Goal: Task Accomplishment & Management: Manage account settings

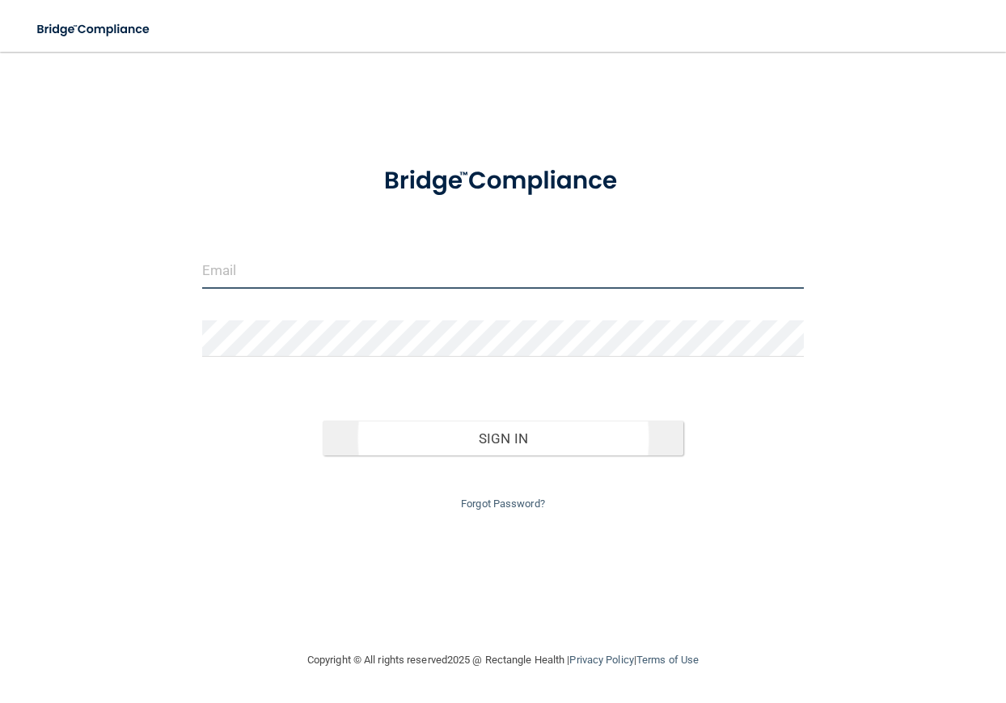
type input "[EMAIL_ADDRESS][DOMAIN_NAME]"
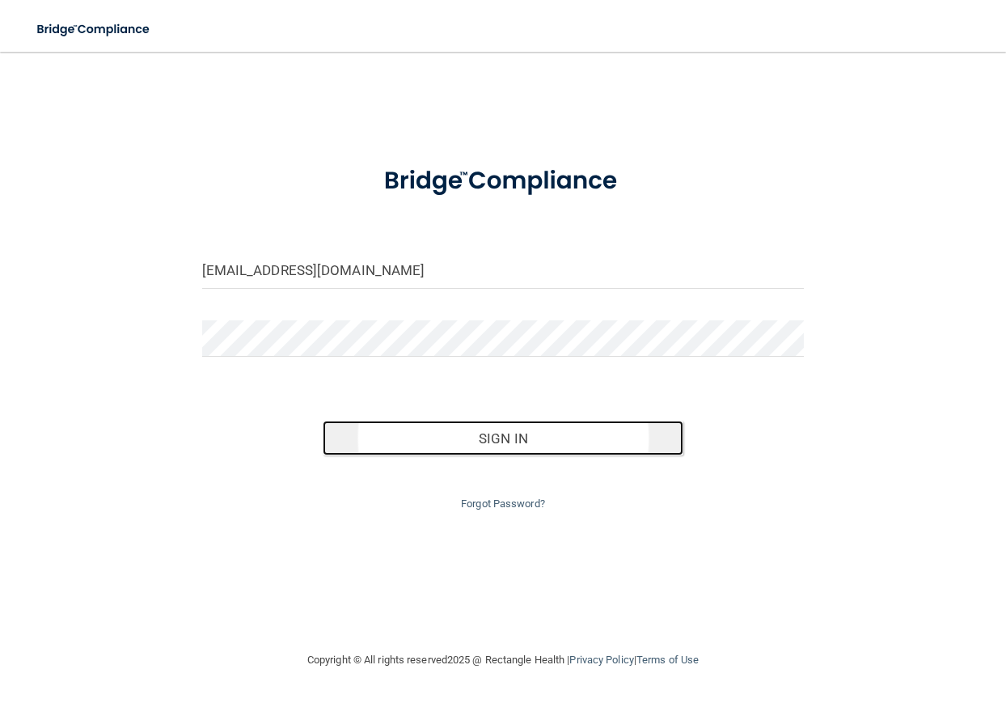
click at [486, 441] on button "Sign In" at bounding box center [504, 439] width 362 height 36
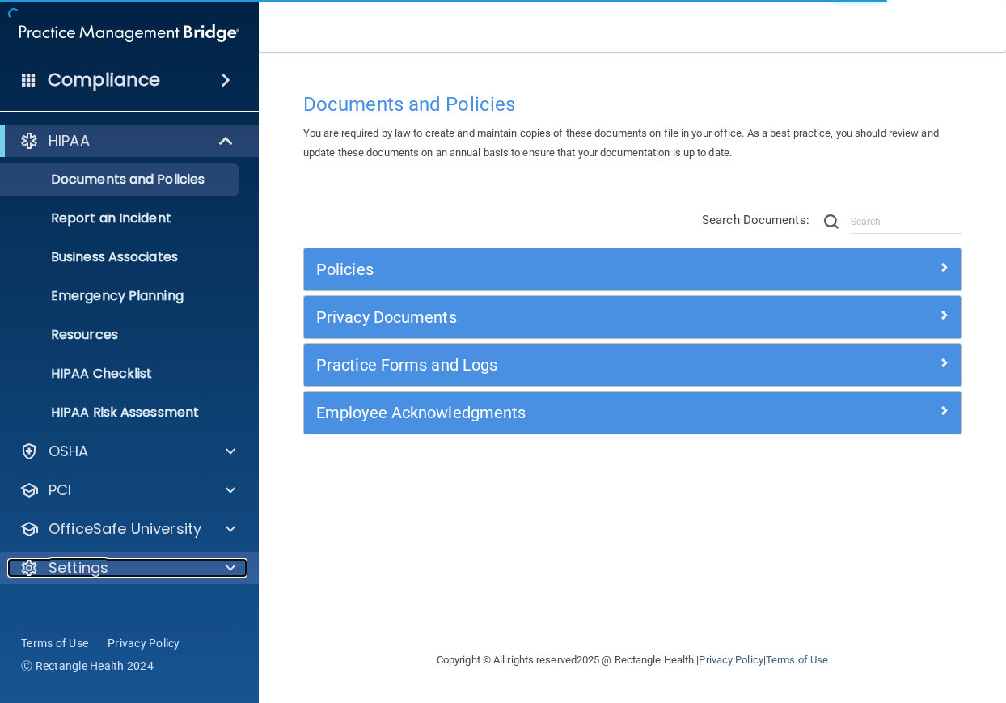
click at [201, 569] on div "Settings" at bounding box center [107, 567] width 201 height 19
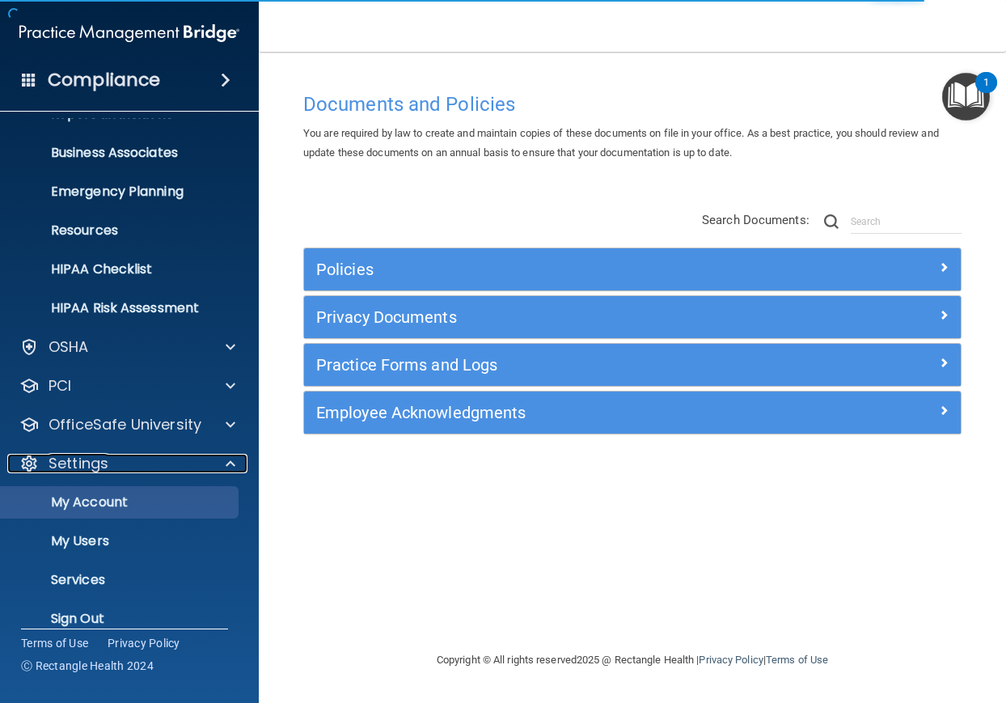
scroll to position [124, 0]
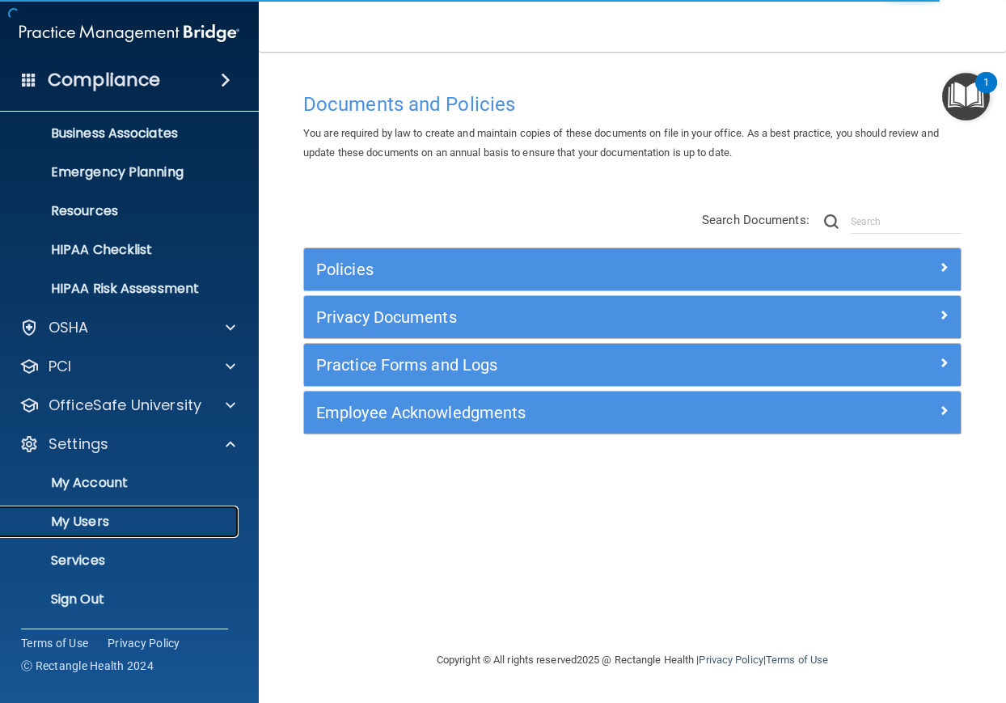
click at [99, 528] on p "My Users" at bounding box center [121, 522] width 221 height 16
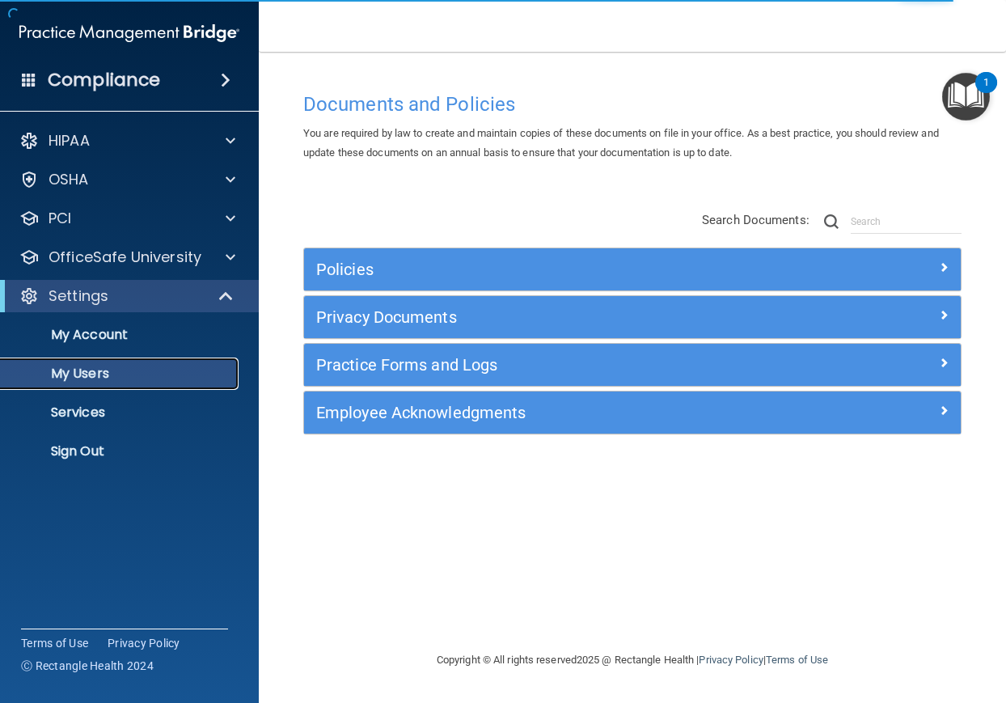
select select "20"
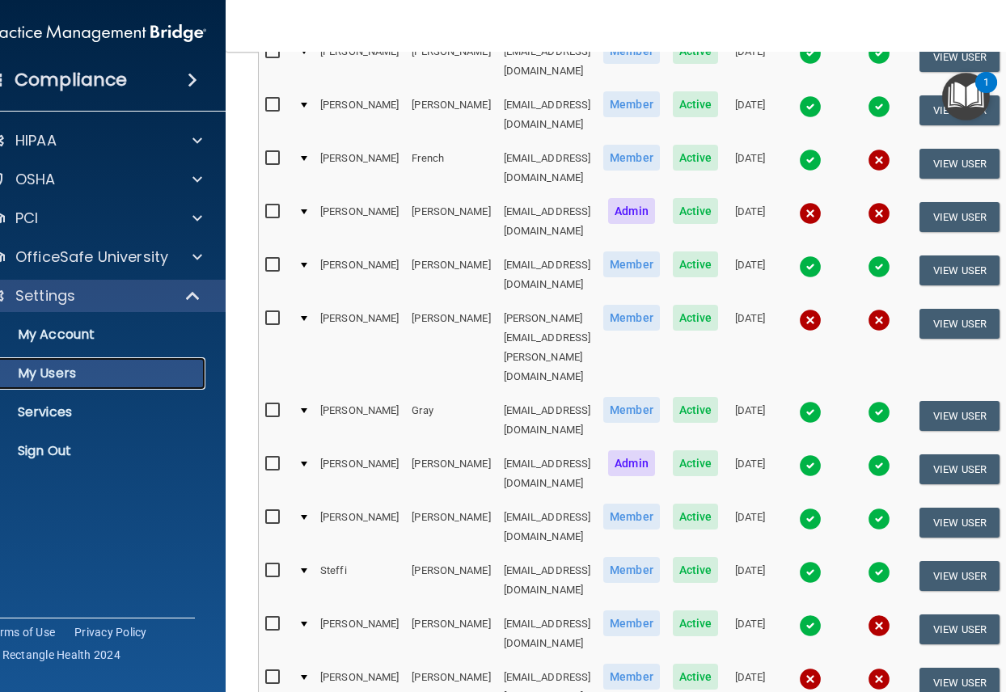
scroll to position [647, 0]
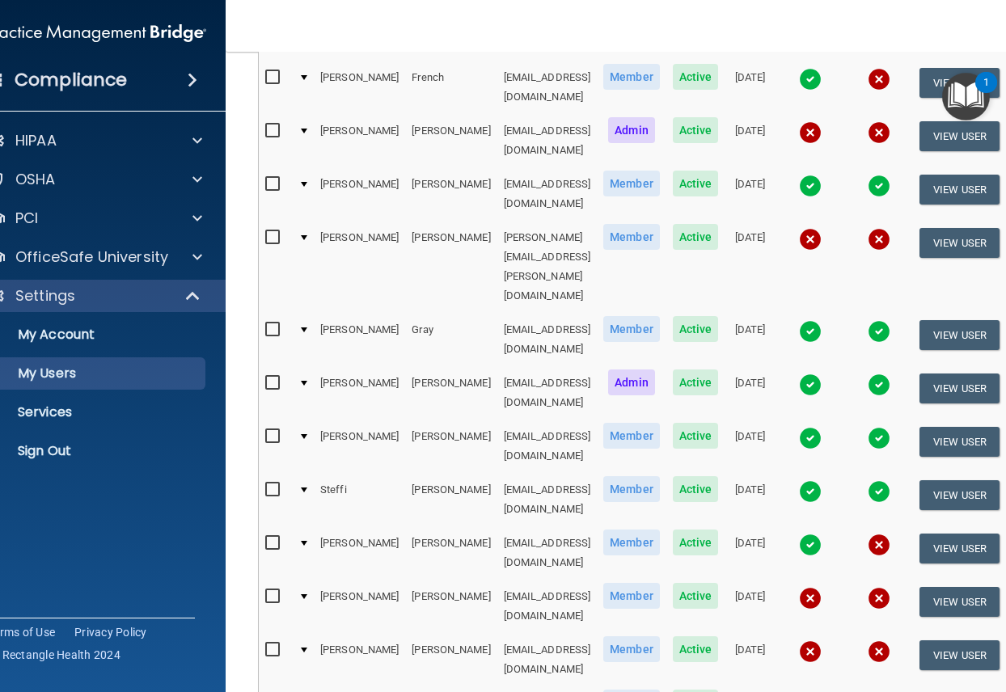
click at [265, 644] on input "checkbox" at bounding box center [274, 650] width 19 height 13
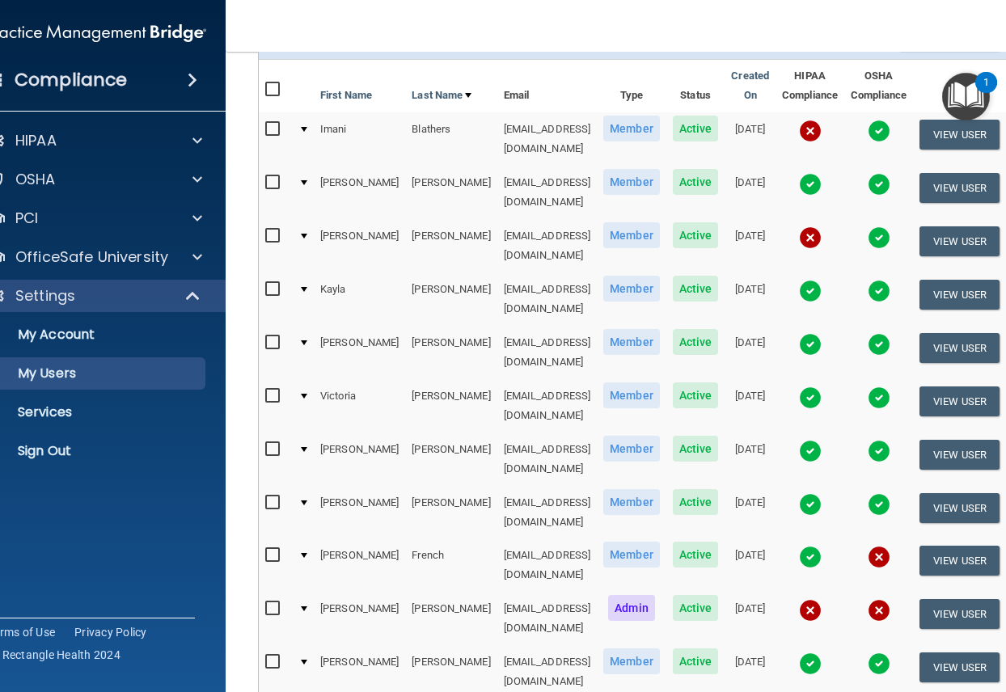
scroll to position [0, 0]
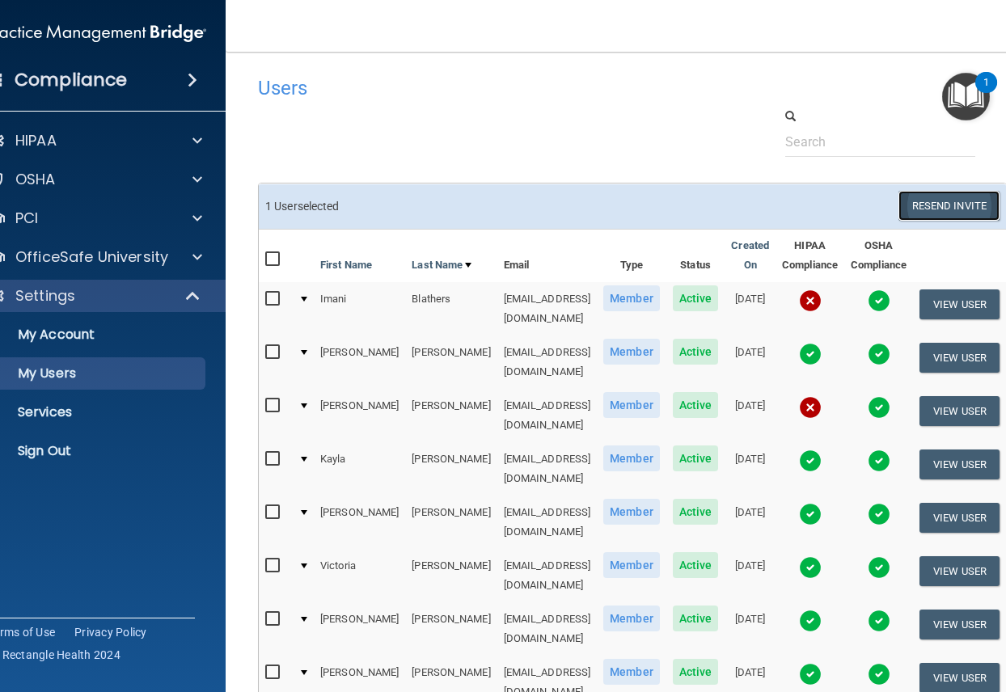
click at [948, 206] on button "Resend Invite" at bounding box center [949, 206] width 101 height 30
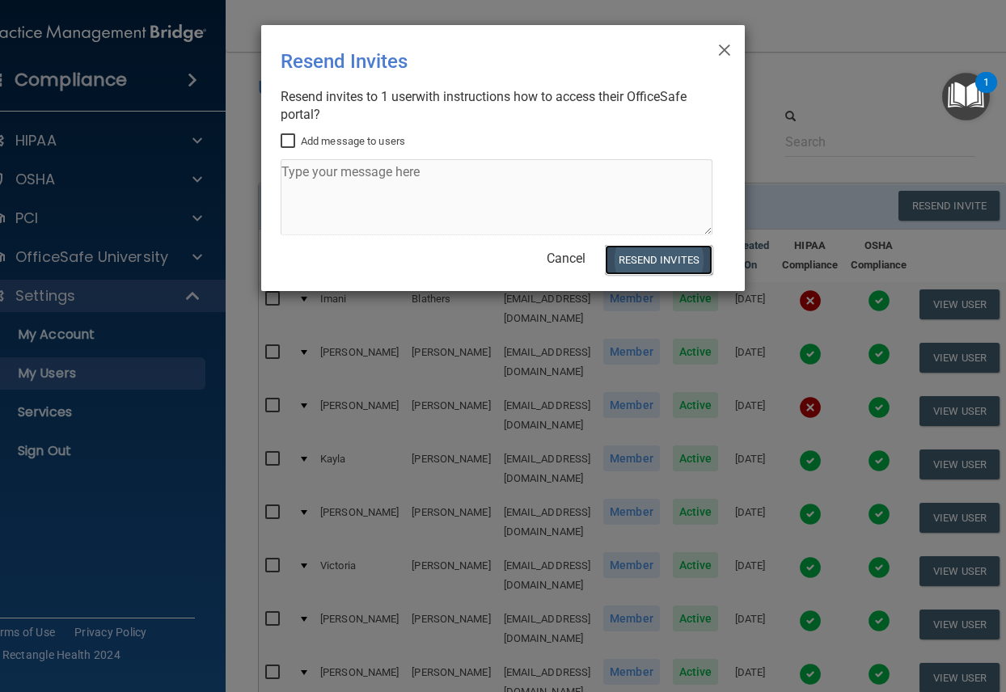
click at [673, 256] on button "Resend Invites" at bounding box center [659, 260] width 108 height 30
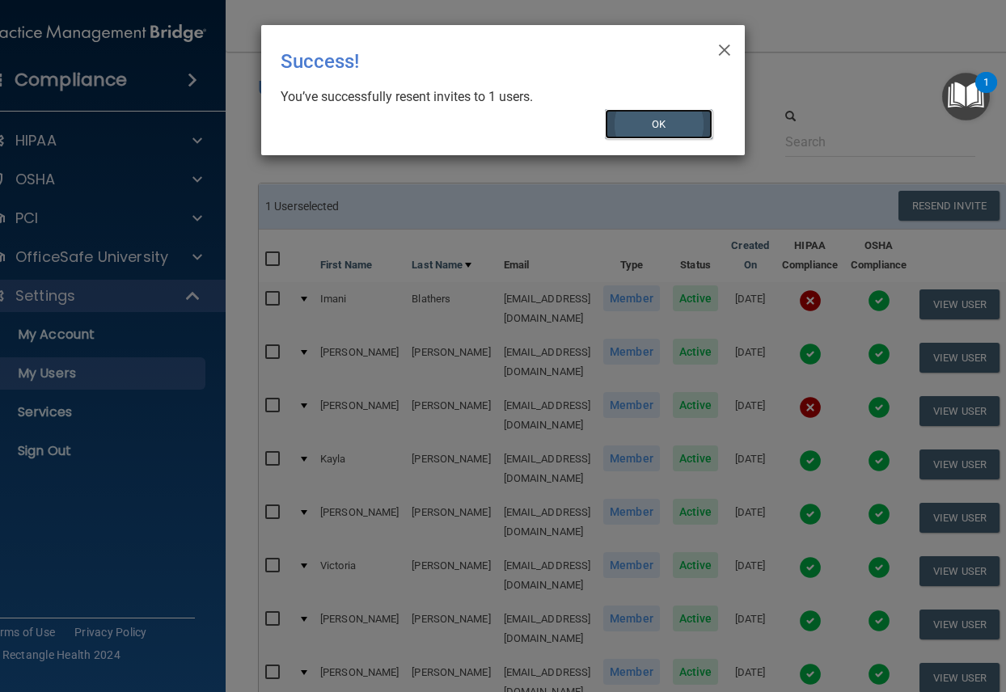
click at [619, 129] on button "OK" at bounding box center [659, 124] width 108 height 30
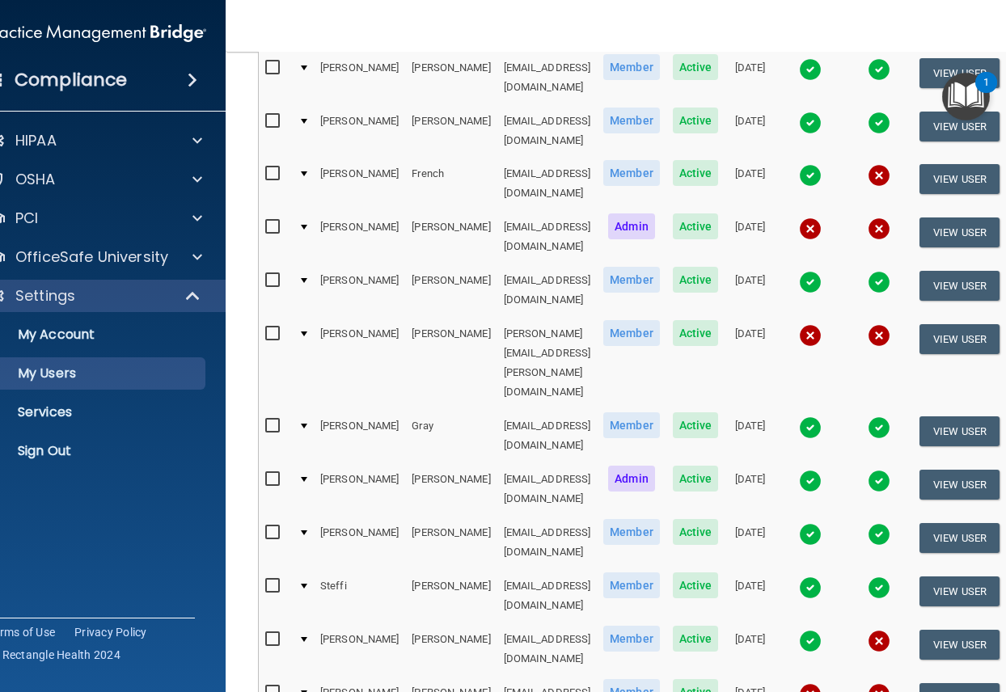
scroll to position [647, 0]
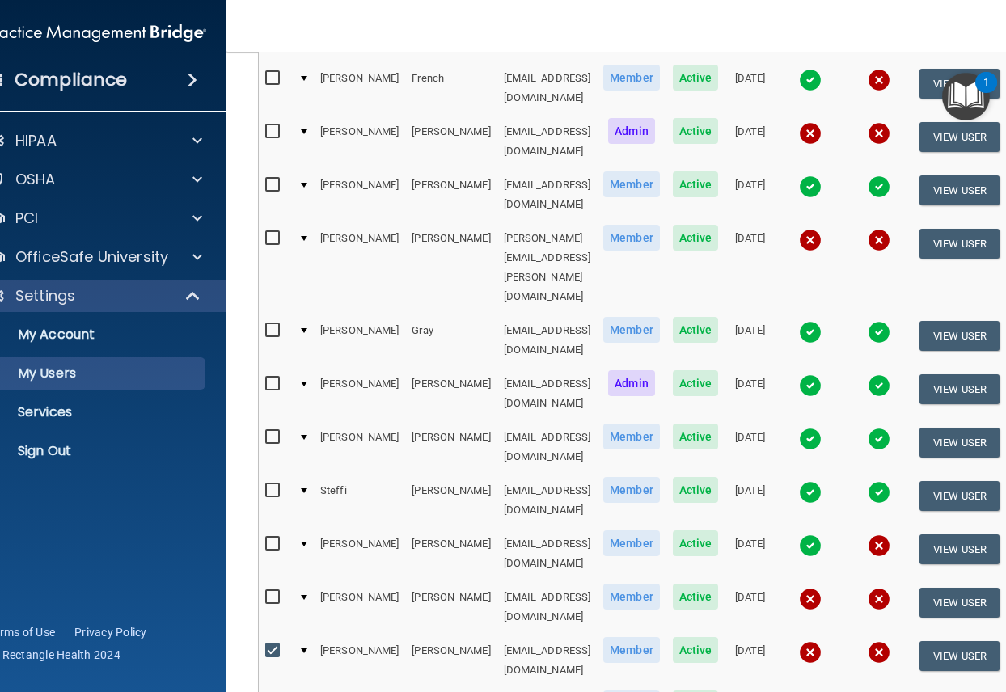
click at [265, 645] on input "checkbox" at bounding box center [274, 651] width 19 height 13
checkbox input "false"
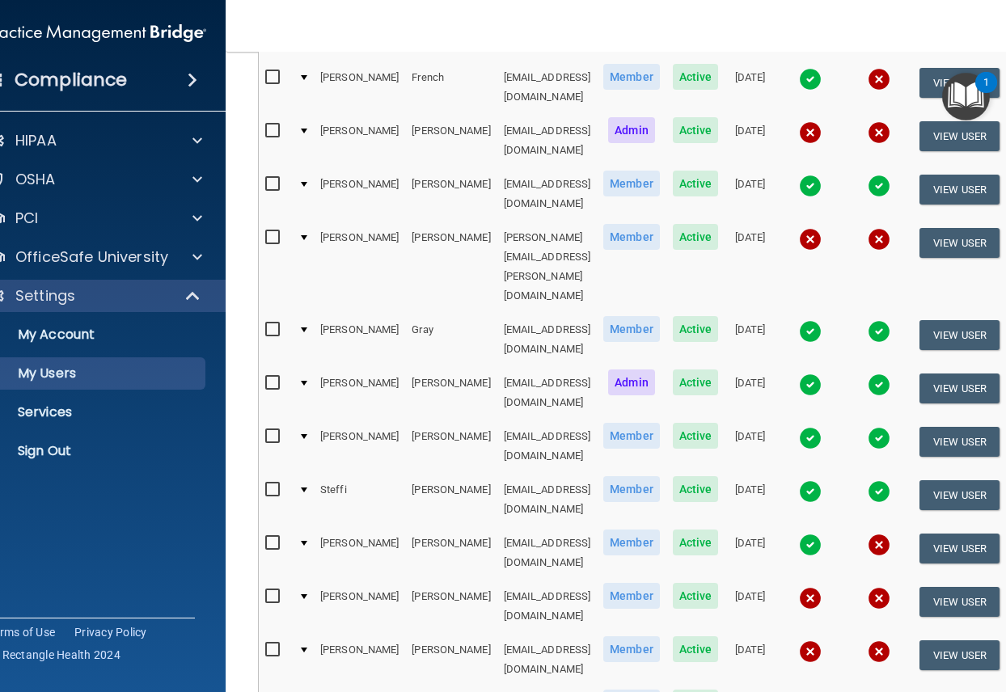
scroll to position [645, 0]
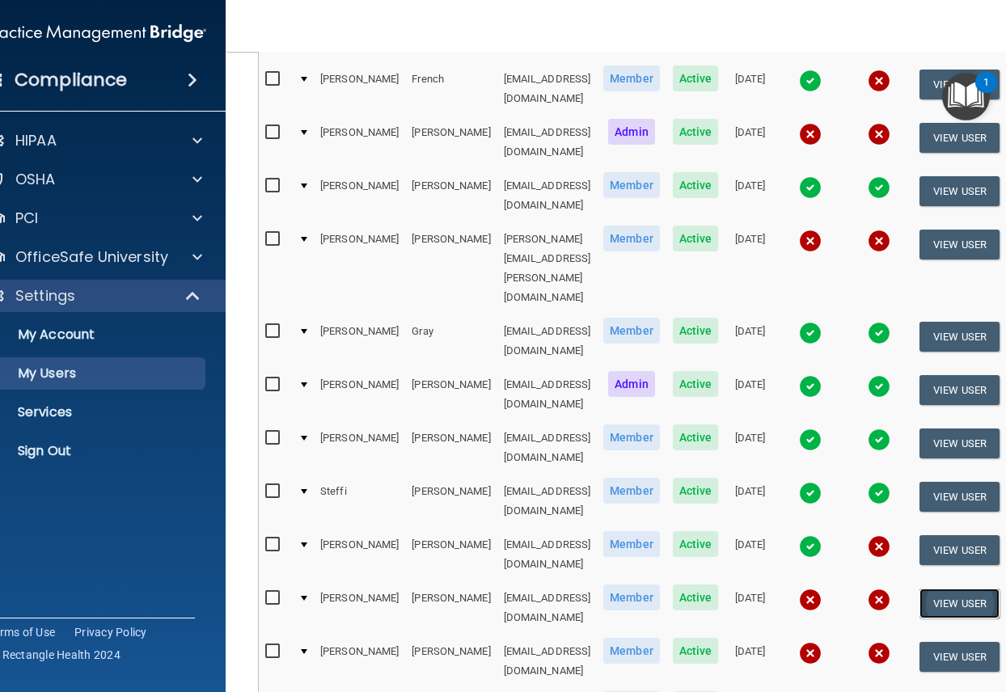
click at [962, 589] on button "View User" at bounding box center [960, 604] width 80 height 30
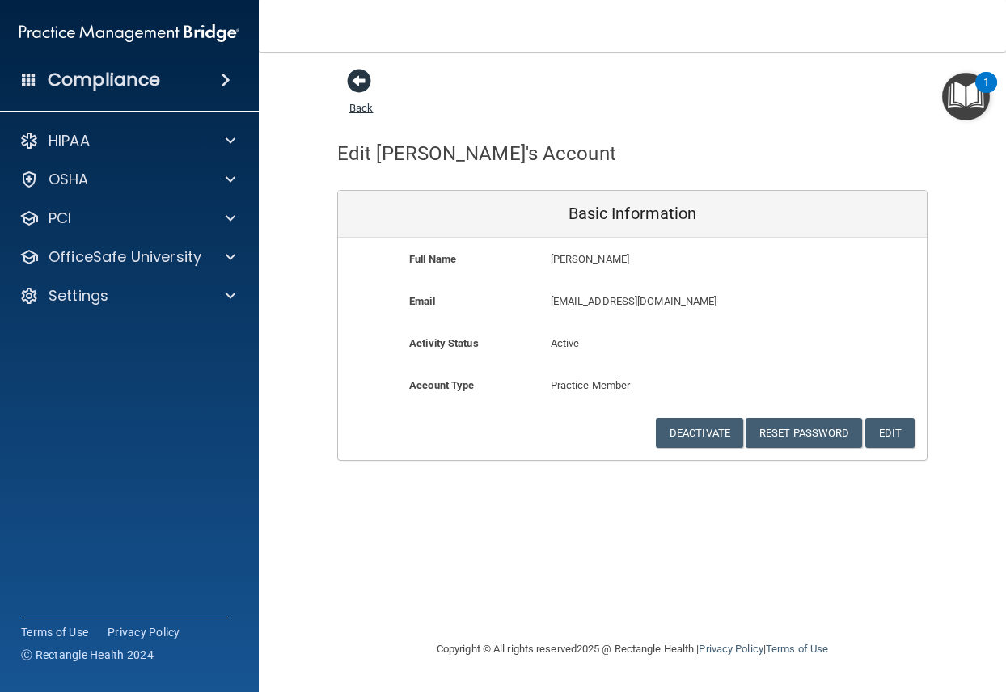
click at [360, 84] on span at bounding box center [359, 81] width 24 height 24
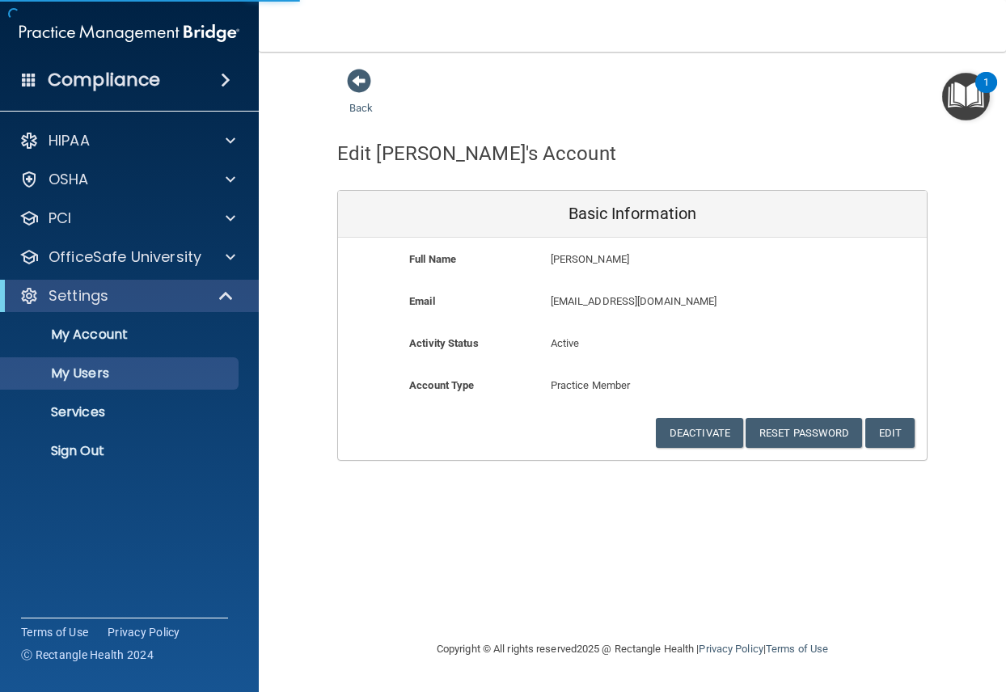
select select "20"
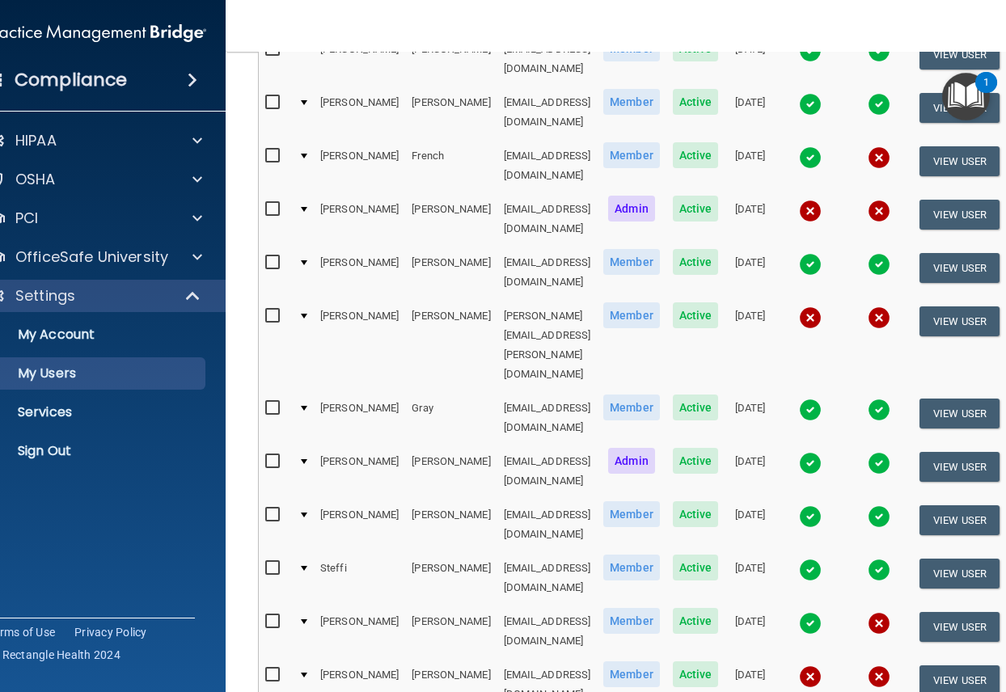
scroll to position [697, 0]
